Goal: Contribute content

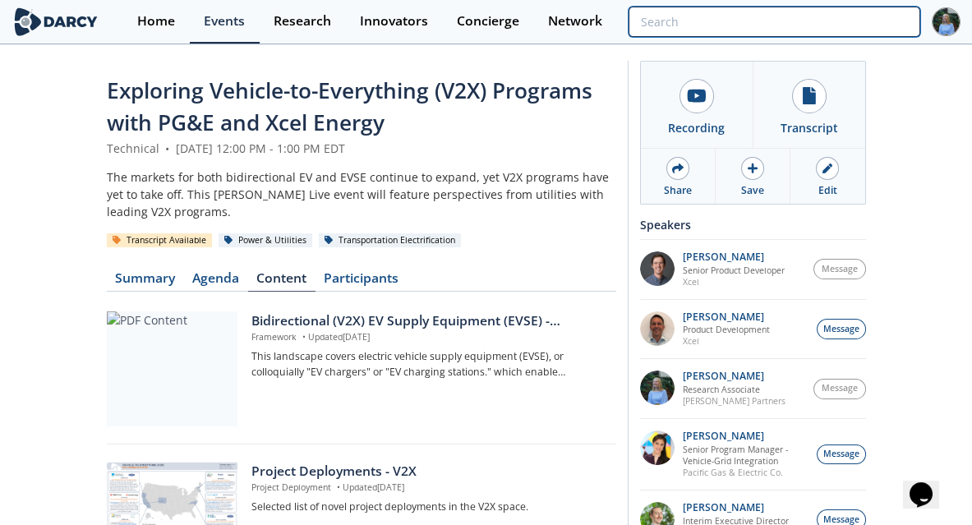
click at [814, 14] on input "search" at bounding box center [775, 22] width 292 height 30
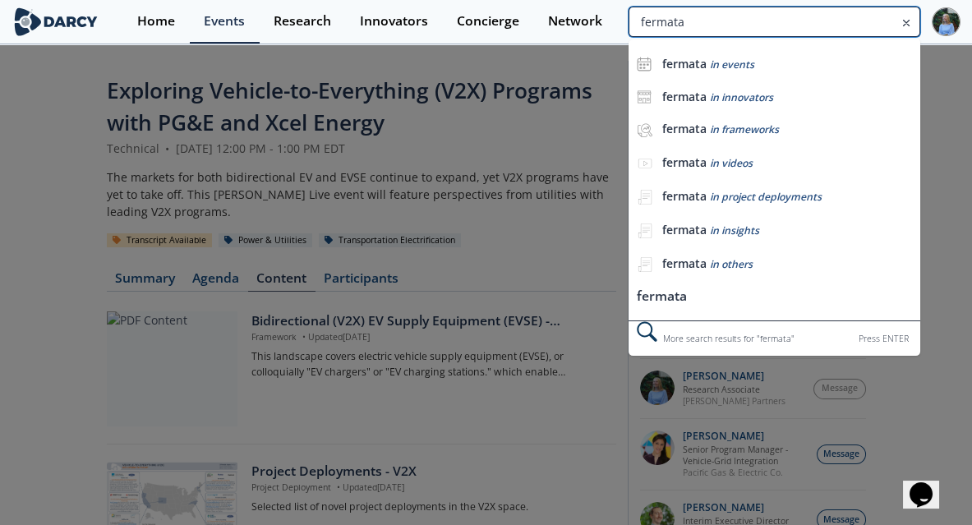
type input "fermata"
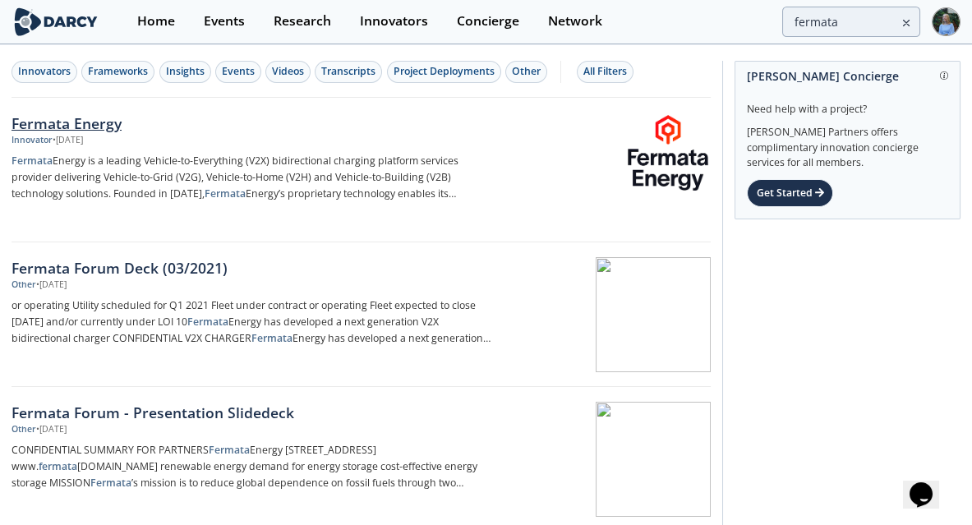
click at [35, 108] on link "Fermata Energy Innovator • [DATE] Fermata Energy is a leading Vehicle-to-Everyt…" at bounding box center [361, 170] width 699 height 145
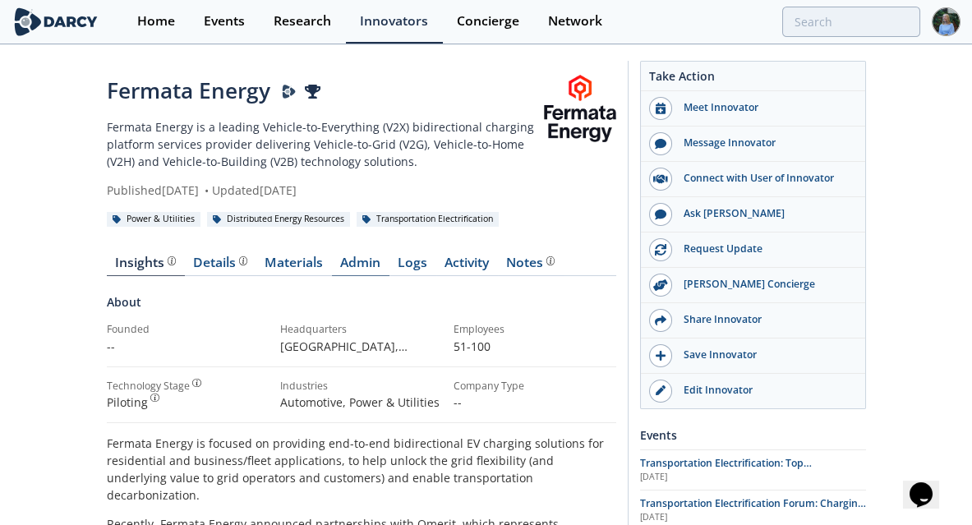
click at [352, 266] on link "Admin" at bounding box center [361, 266] width 58 height 20
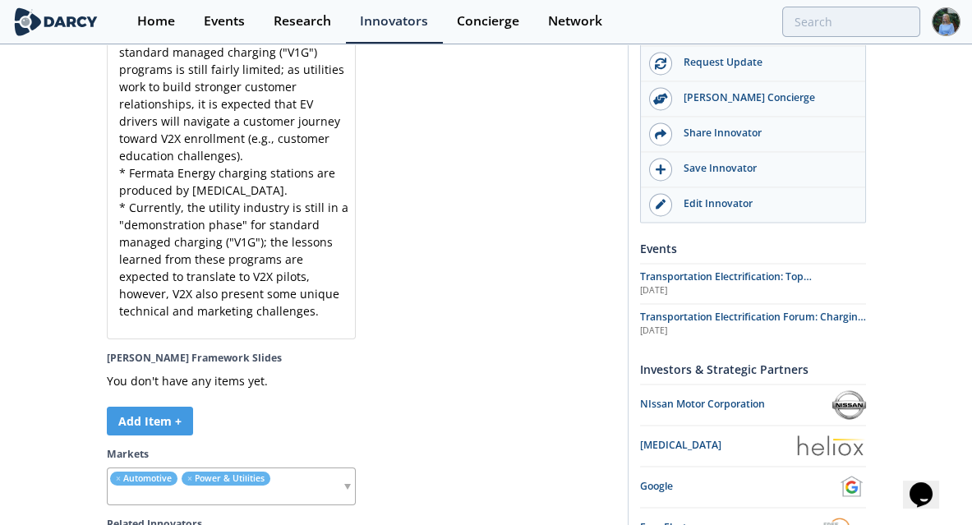
scroll to position [6696, 0]
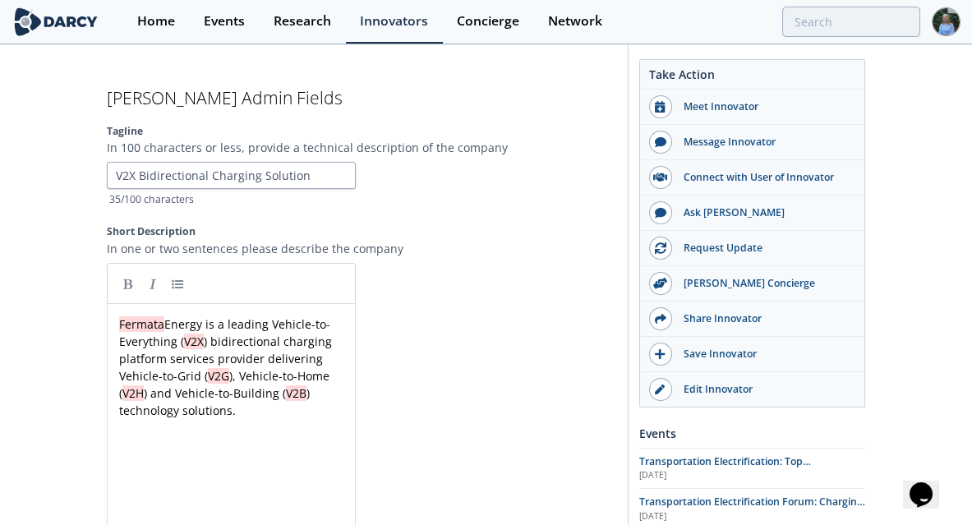
scroll to position [4854, 0]
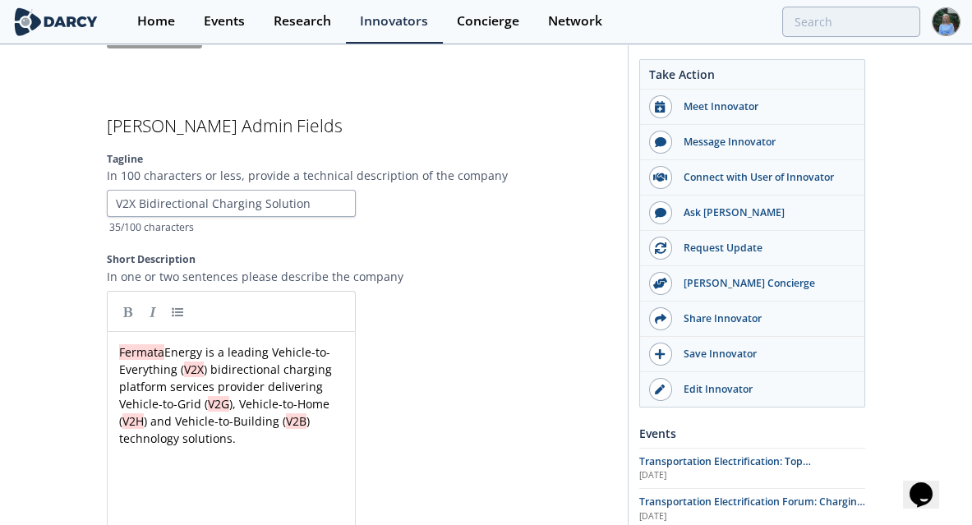
click at [257, 412] on pre "Fermata Energy is a leading Vehicle-to-Everything ( V2X ) bidirectional chargin…" at bounding box center [236, 396] width 241 height 104
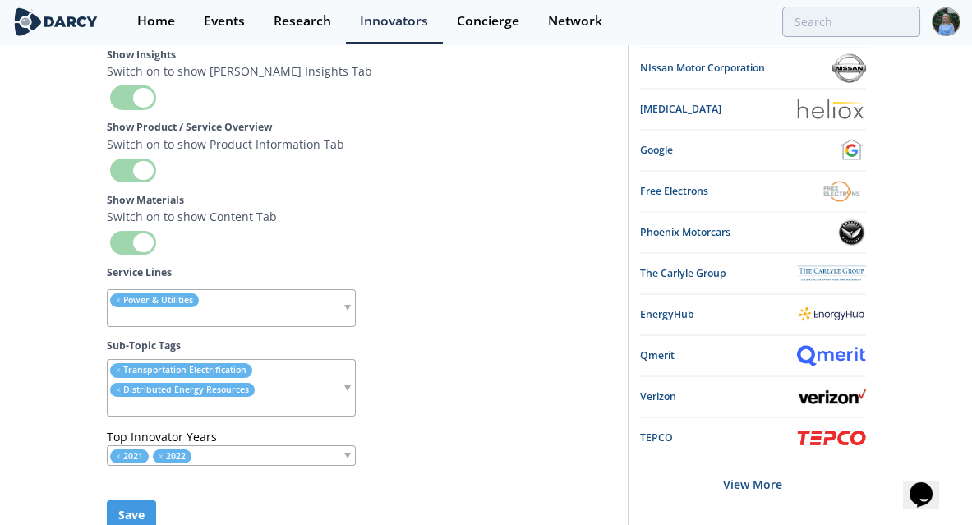
scroll to position [7627, 0]
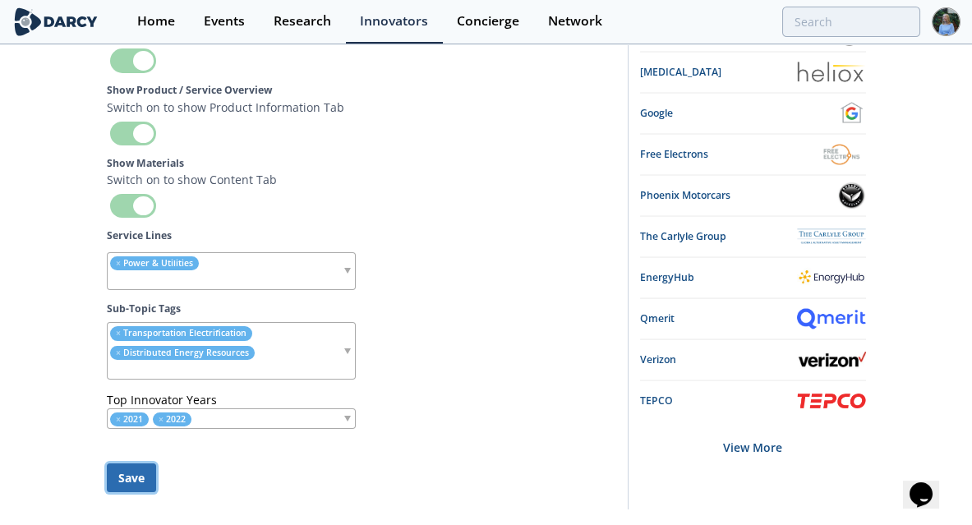
click at [135, 464] on button "Save" at bounding box center [131, 478] width 49 height 29
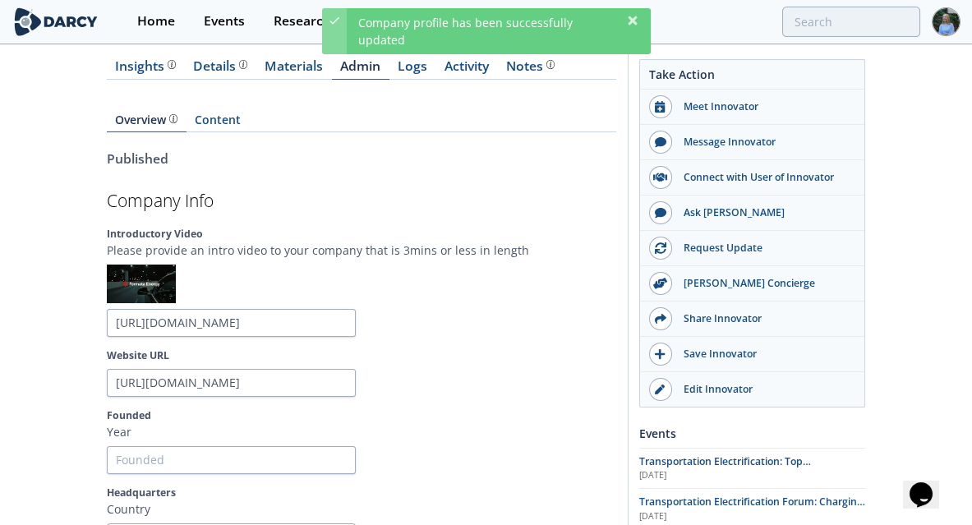
scroll to position [0, 0]
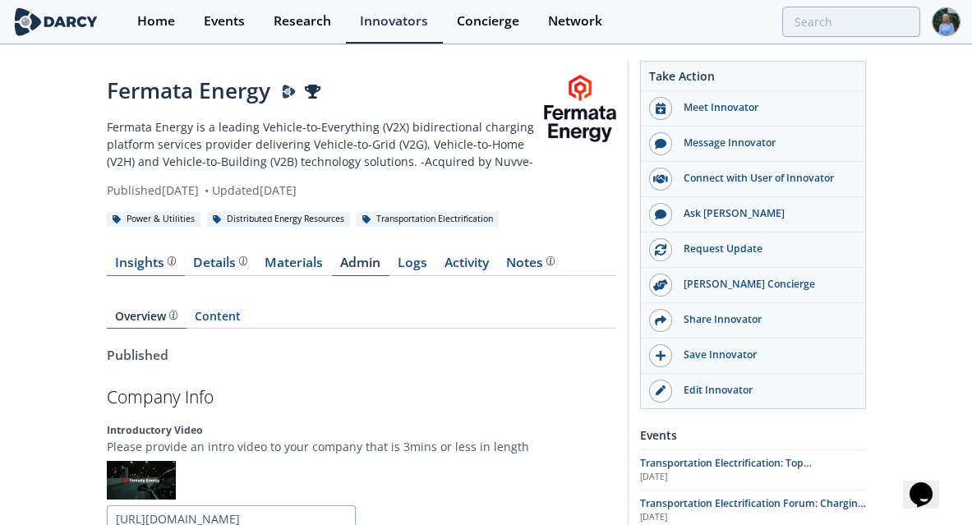
click at [131, 265] on div "Insights The [PERSON_NAME] Research team’s summarized opinion of the innovator,…" at bounding box center [145, 262] width 61 height 13
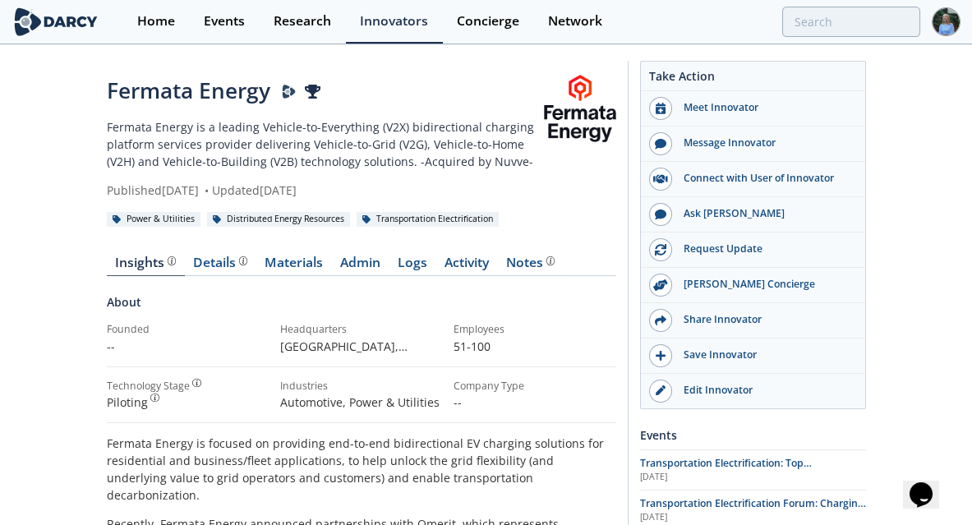
type input "fermata"
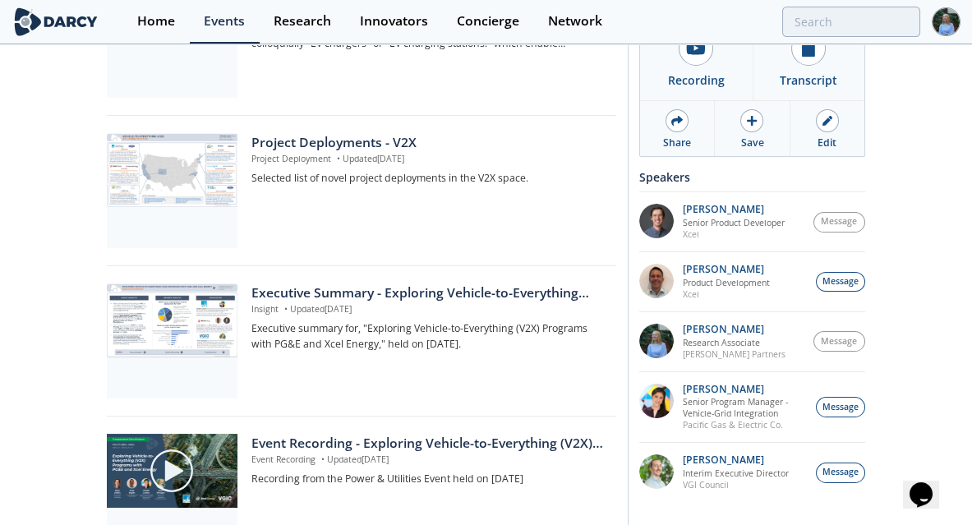
scroll to position [592, 0]
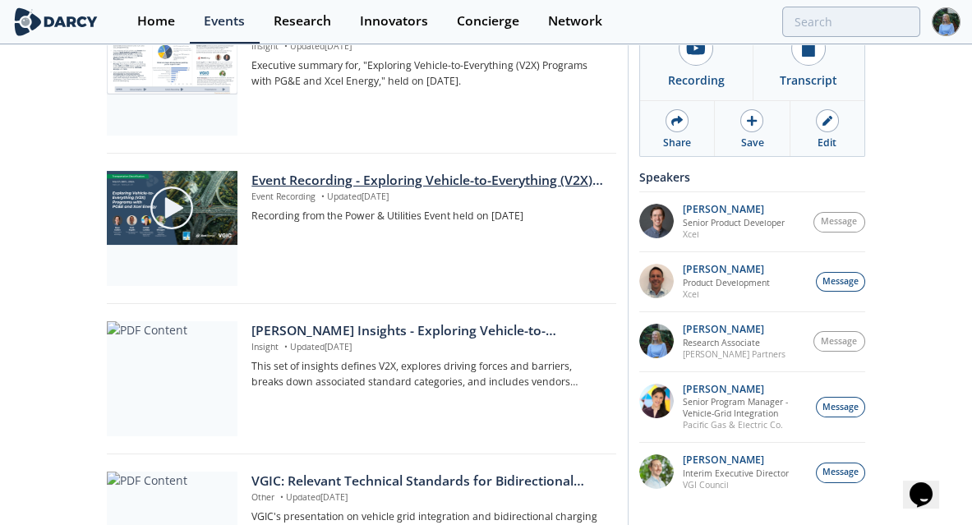
click at [402, 182] on div "Event Recording - Exploring Vehicle-to-Everything (V2X) Programs with PG&E and …" at bounding box center [428, 181] width 353 height 20
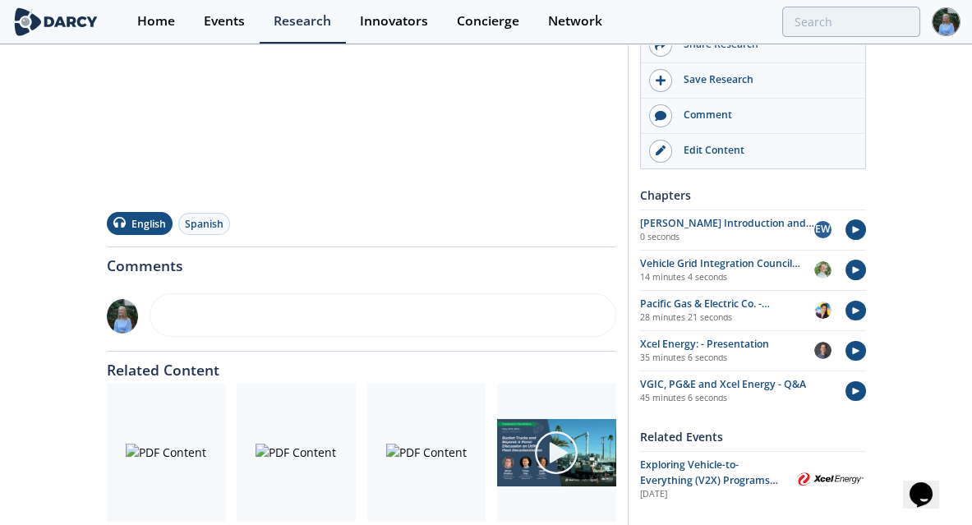
scroll to position [329, 0]
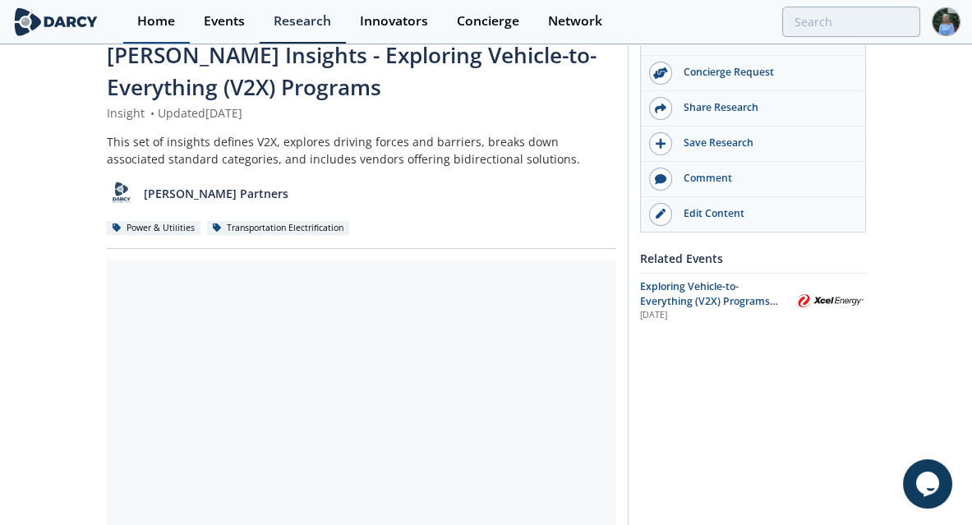
scroll to position [66, 0]
